Goal: Manage account settings

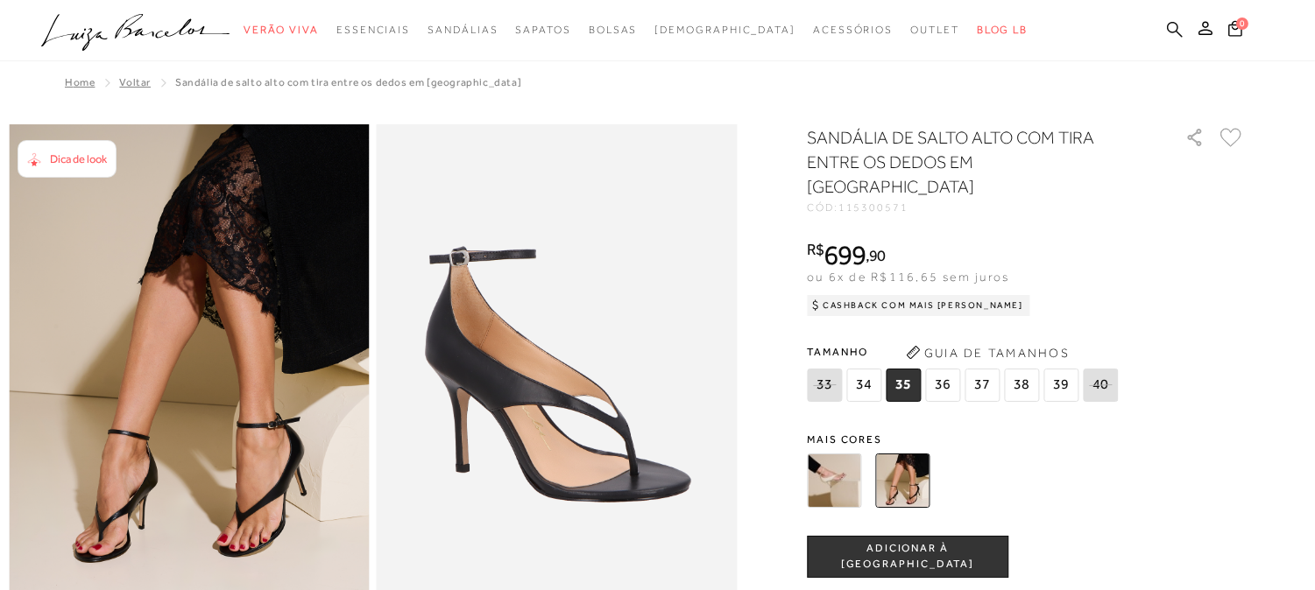
click at [1180, 29] on icon at bounding box center [1175, 29] width 16 height 17
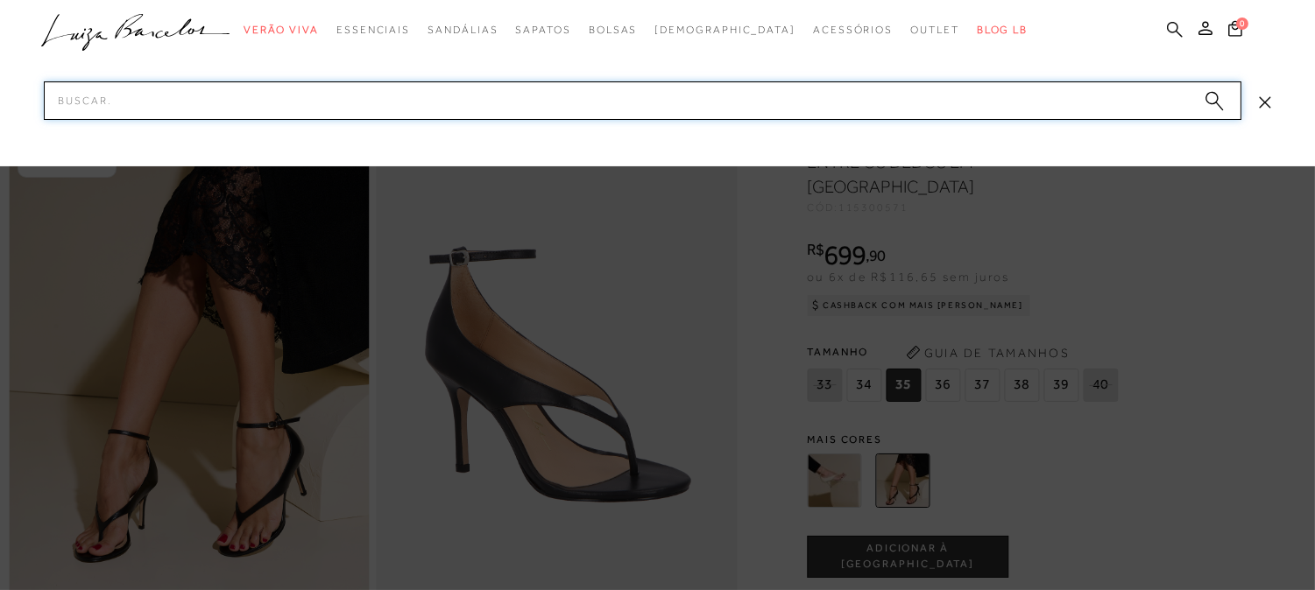
paste input "600100097034"
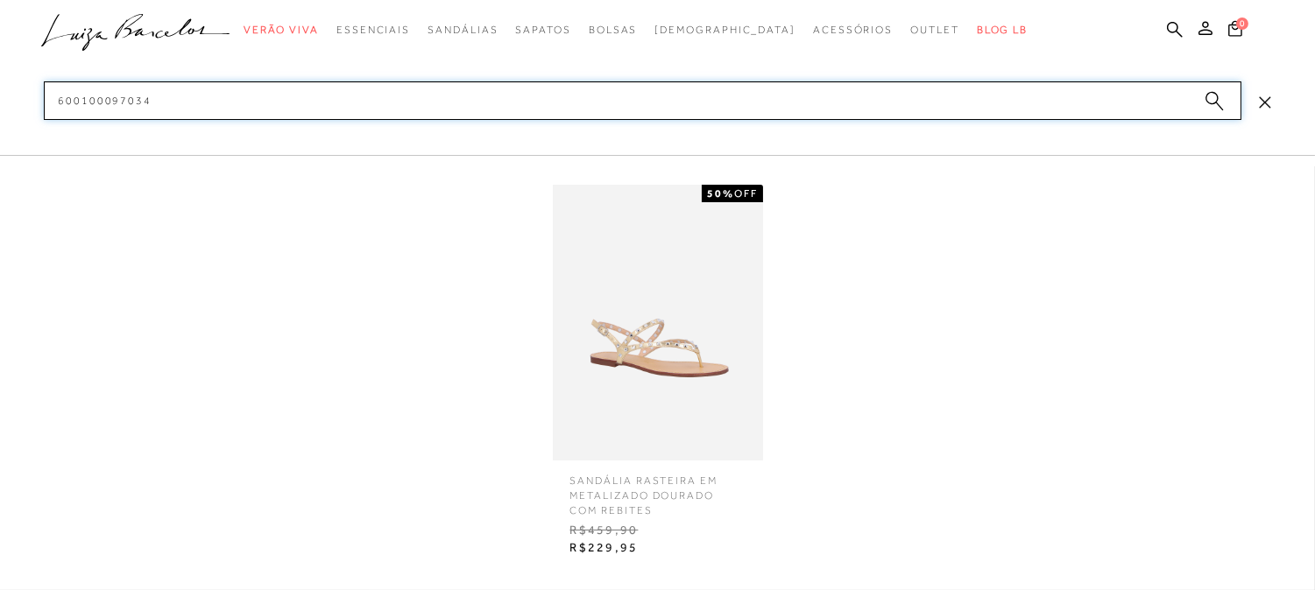
type input "600100097034"
click at [671, 352] on img at bounding box center [658, 323] width 210 height 276
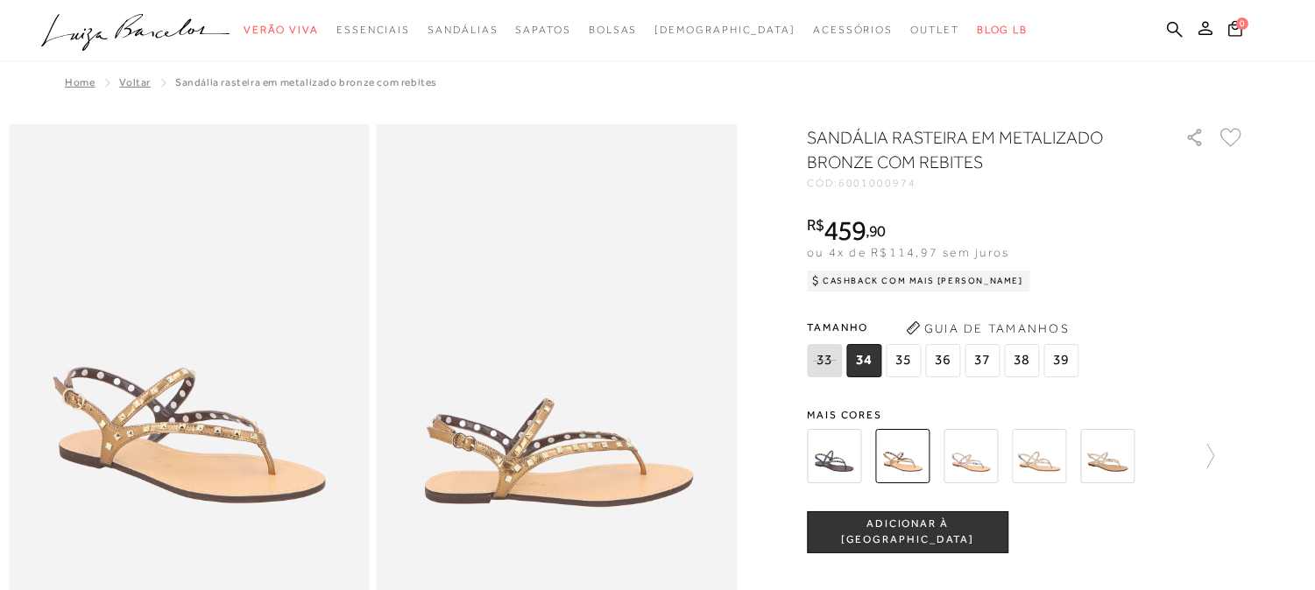
click at [896, 185] on span "6001000974" at bounding box center [877, 183] width 78 height 12
copy span "6001000974"
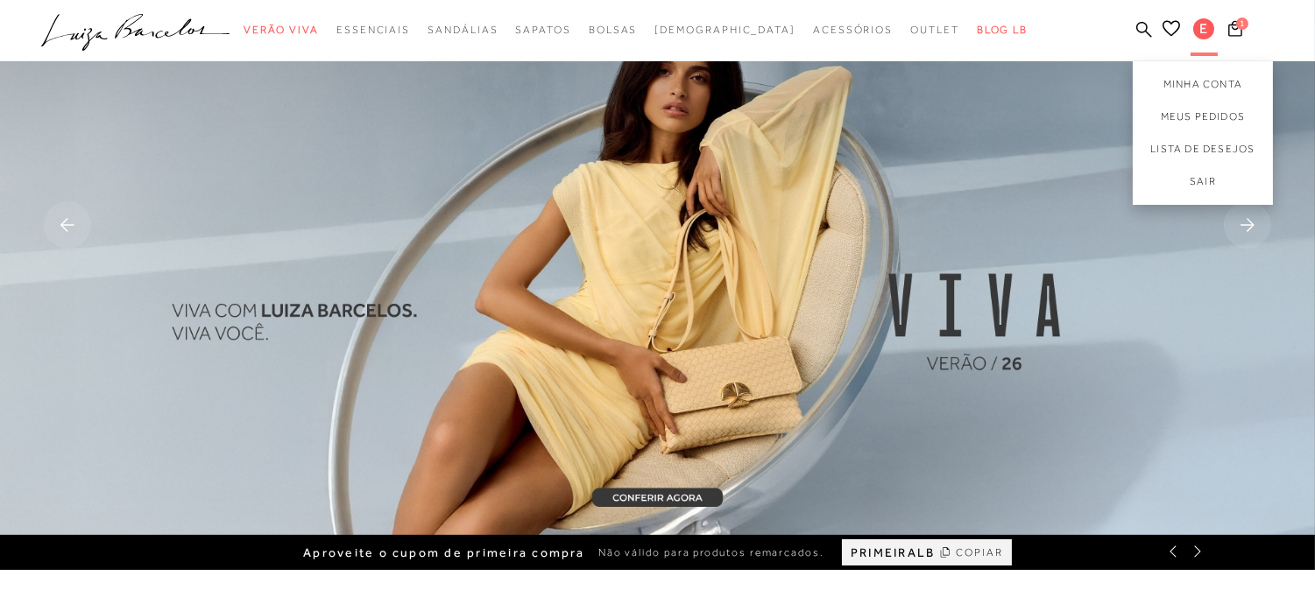
scroll to position [292, 0]
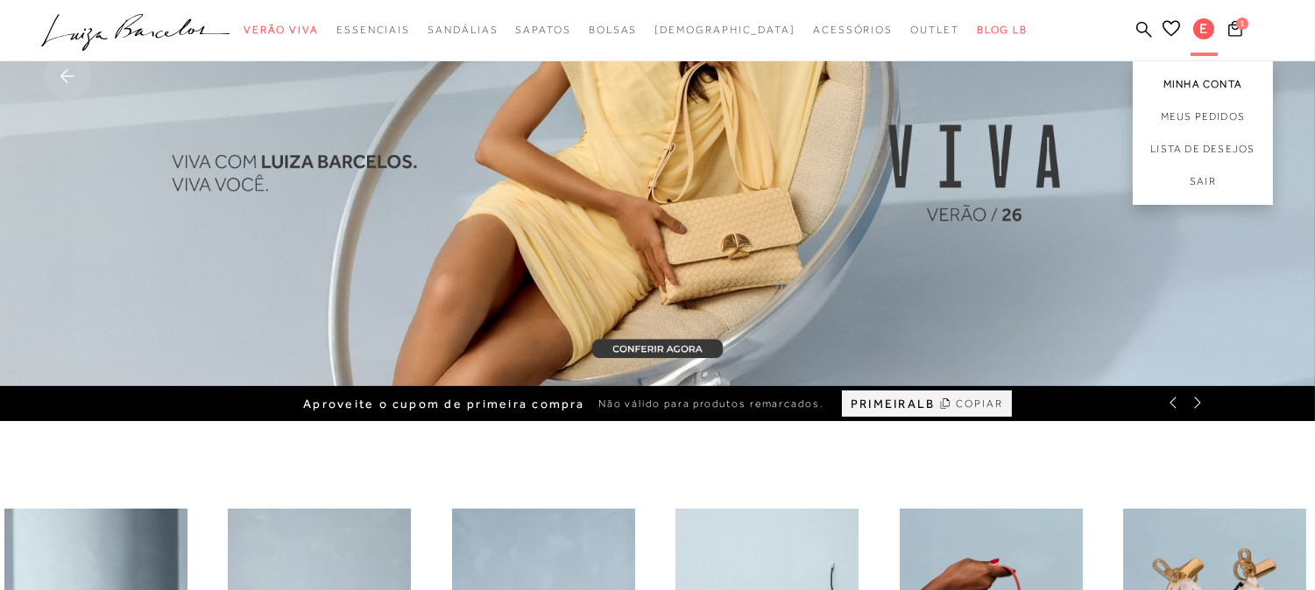
click at [1197, 77] on link "Minha Conta" at bounding box center [1203, 80] width 140 height 39
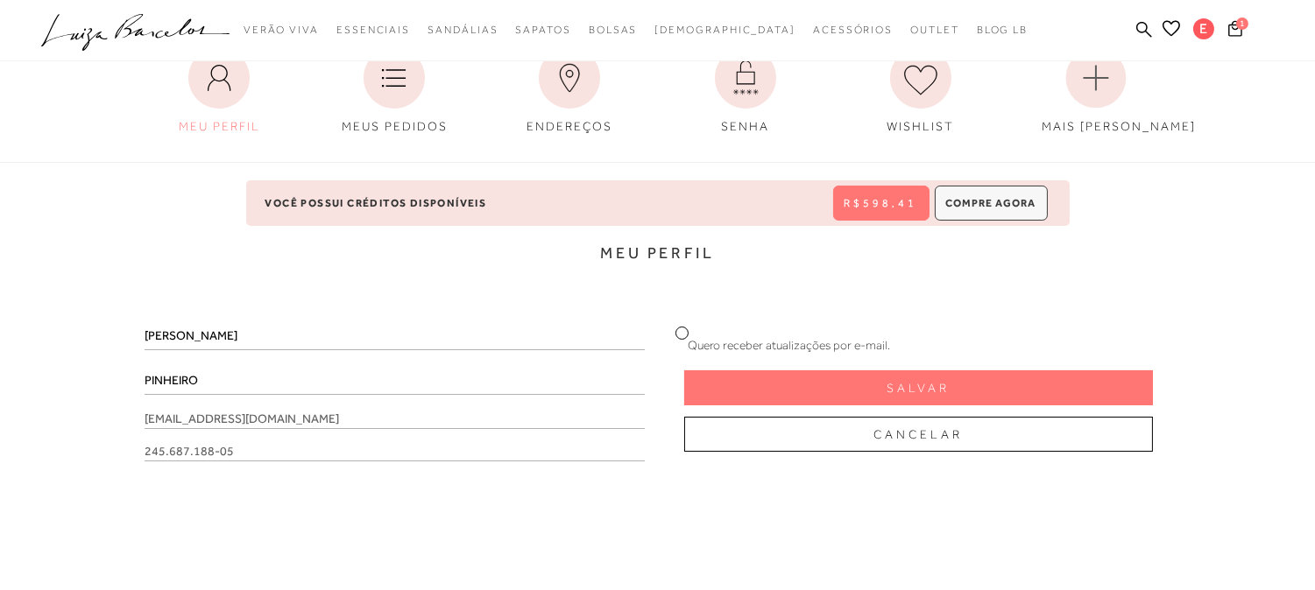
scroll to position [194, 0]
click at [1202, 81] on link "Minha Conta" at bounding box center [1203, 80] width 140 height 39
click at [1198, 84] on link "Minha Conta" at bounding box center [1203, 80] width 140 height 39
click at [573, 96] on icon at bounding box center [569, 76] width 61 height 61
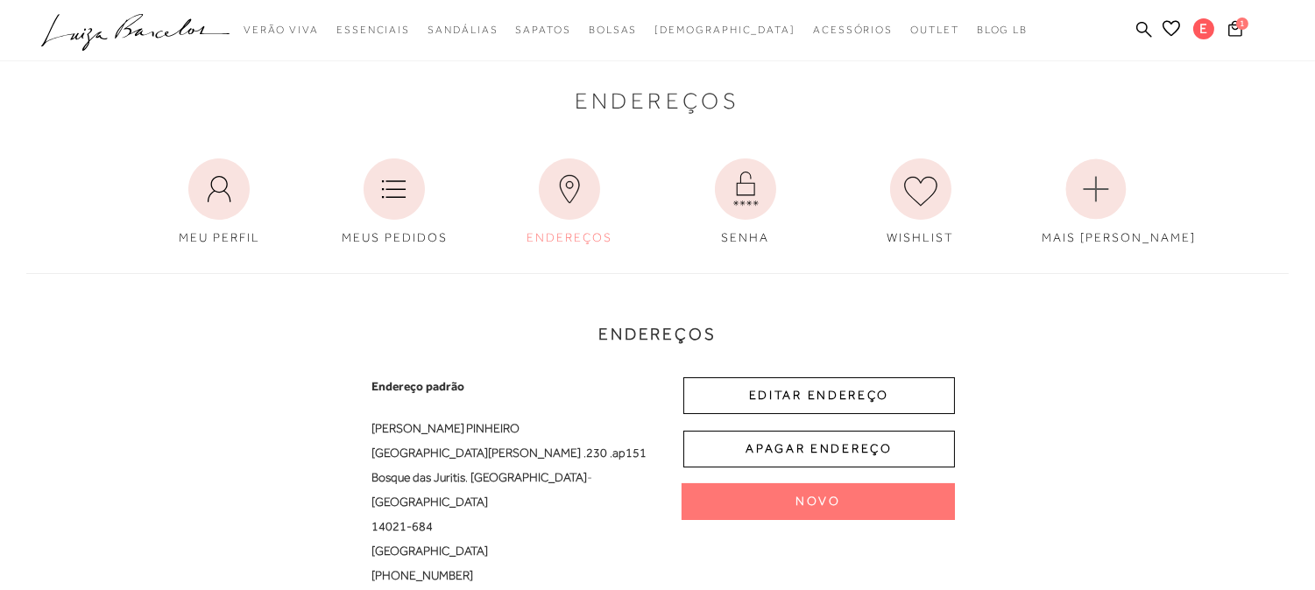
scroll to position [194, 0]
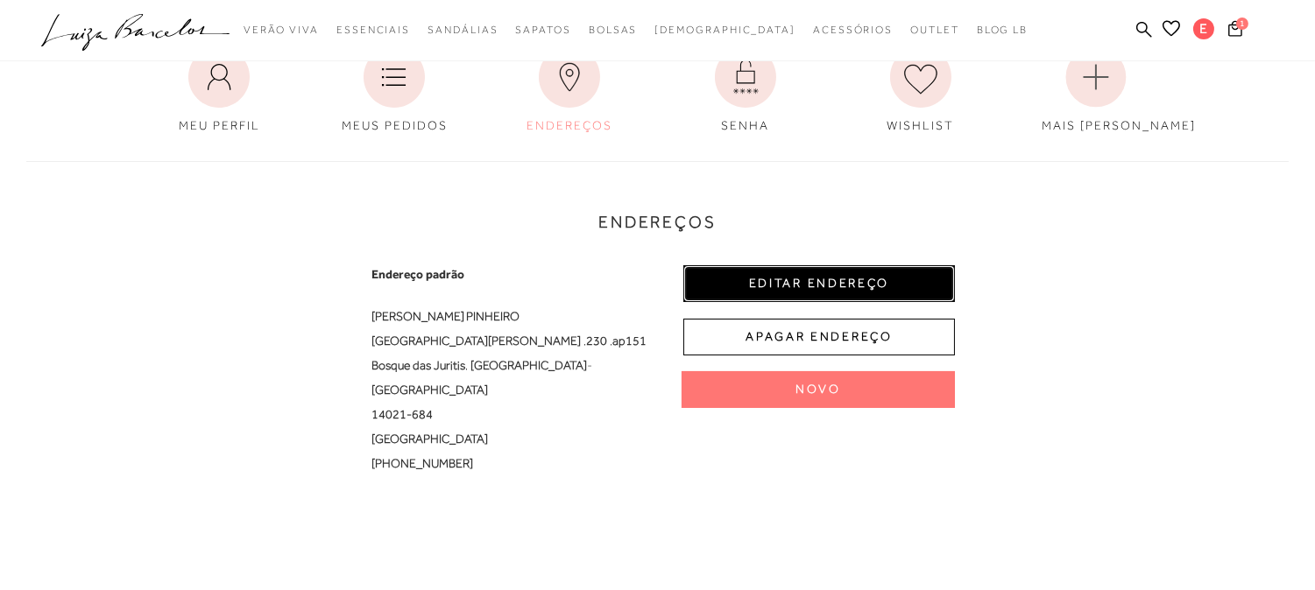
click at [783, 285] on button "EDITAR ENDEREÇO" at bounding box center [819, 283] width 272 height 37
select select "SP"
select select "BR"
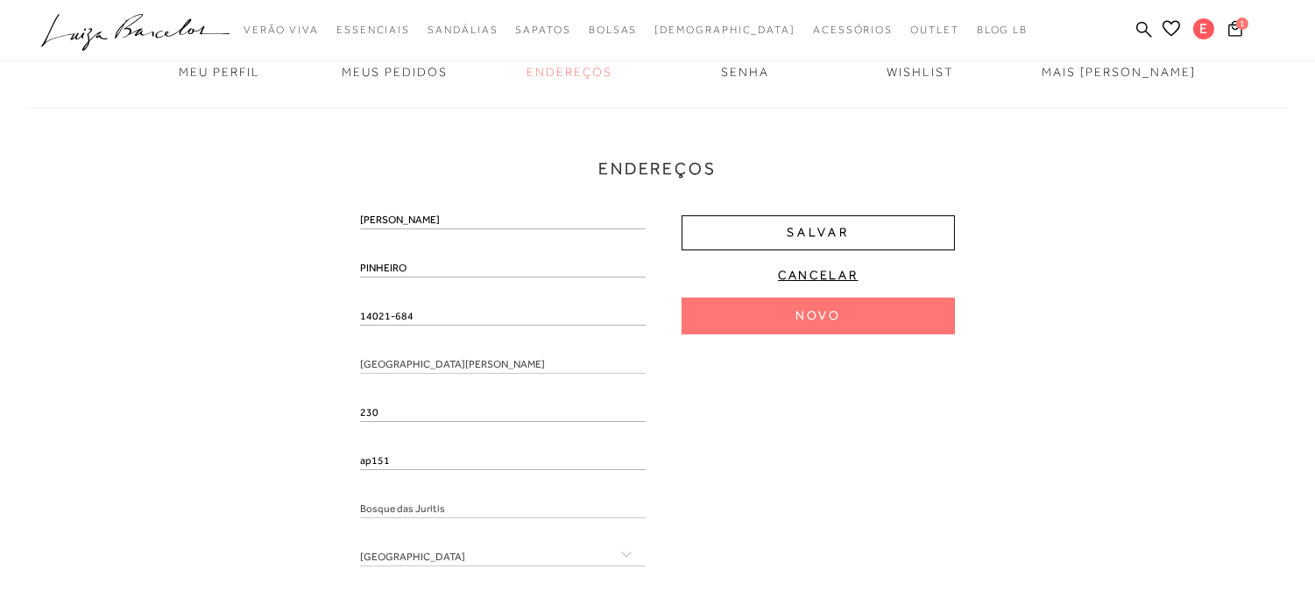
scroll to position [292, 0]
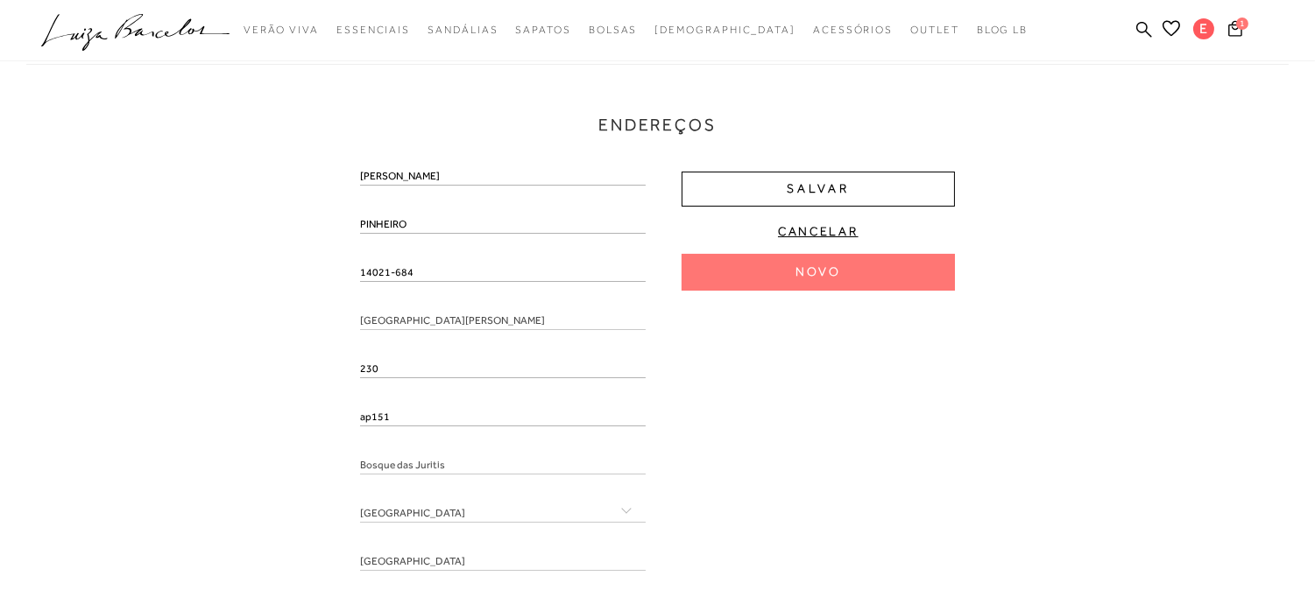
click at [418, 267] on input "14021-684" at bounding box center [503, 274] width 286 height 18
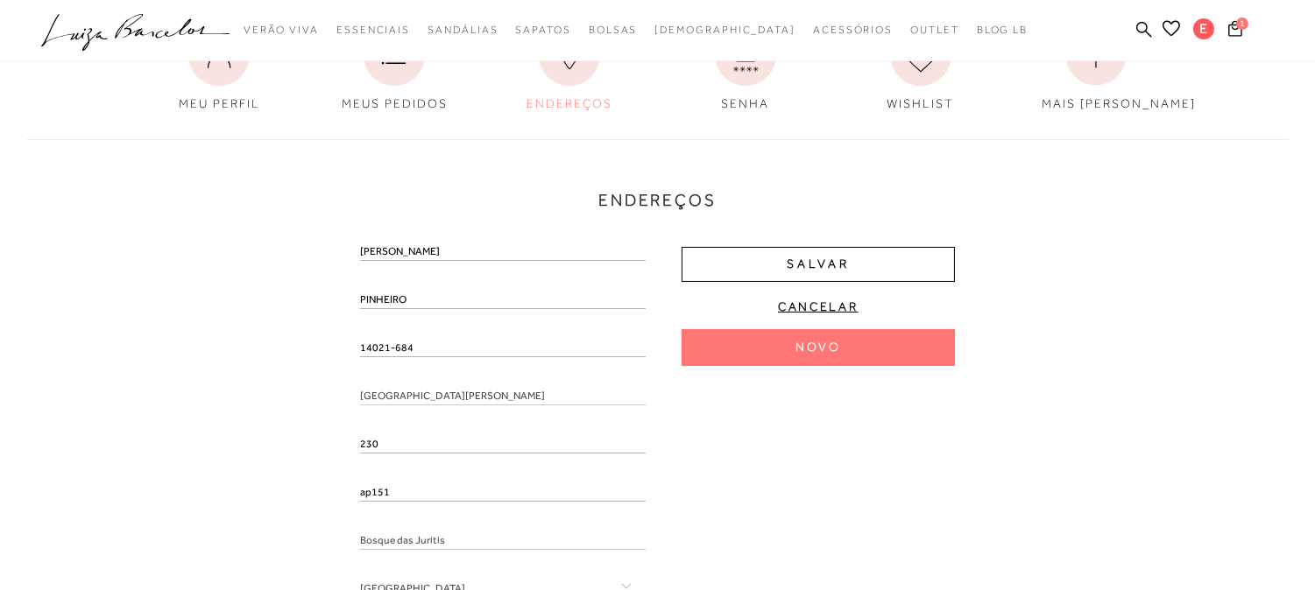
scroll to position [0, 0]
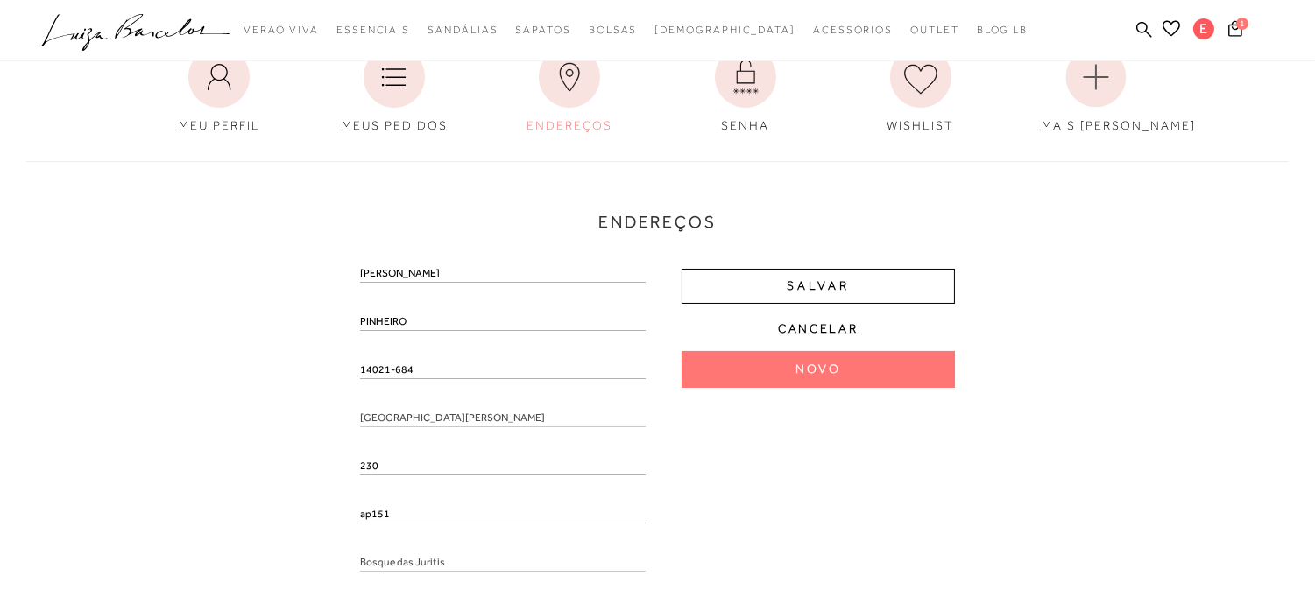
scroll to position [292, 0]
